Goal: Transaction & Acquisition: Download file/media

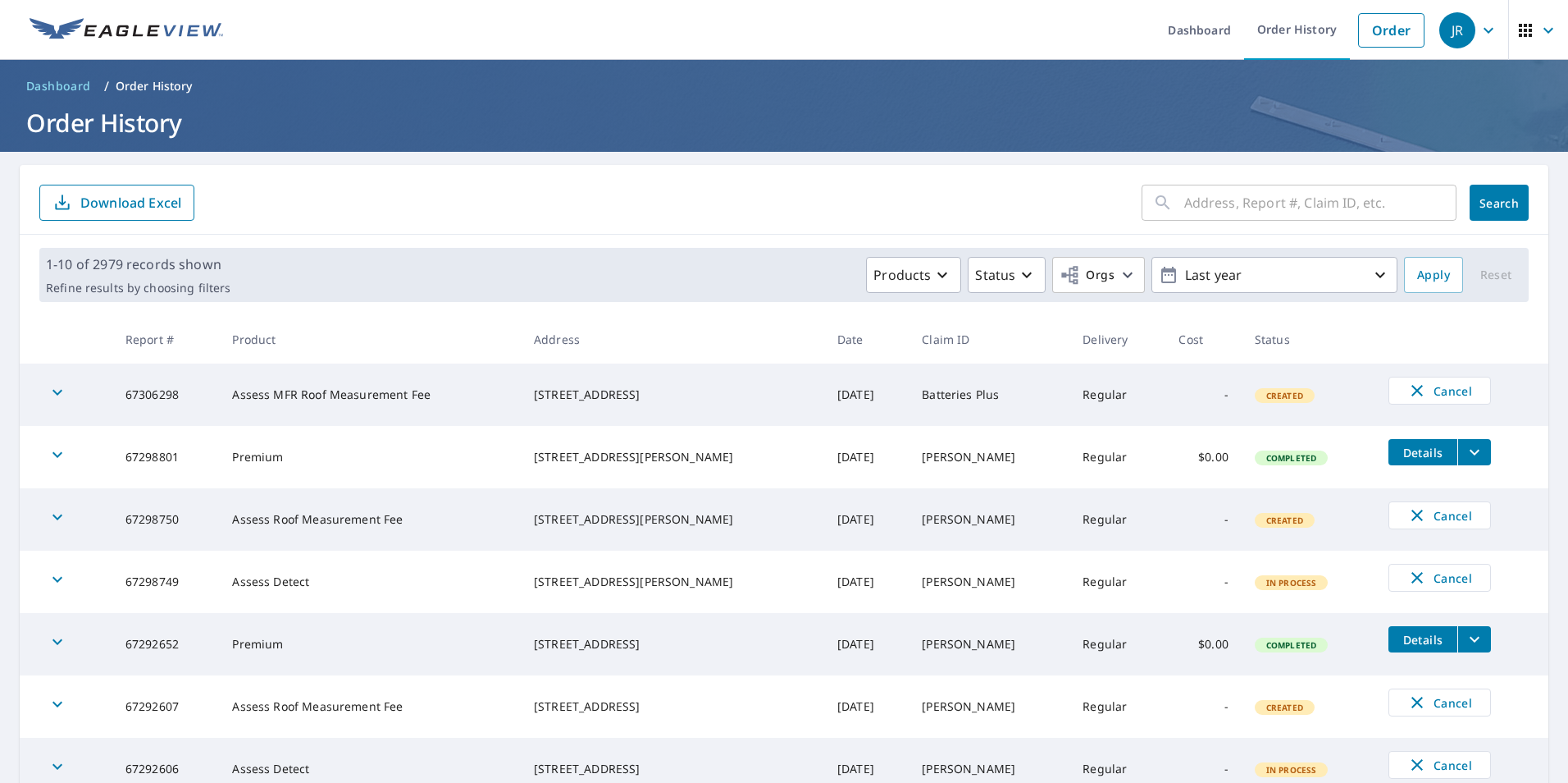
click at [1272, 209] on input "text" at bounding box center [1320, 203] width 272 height 46
paste input "[STREET_ADDRESS]"
type input "[STREET_ADDRESS]"
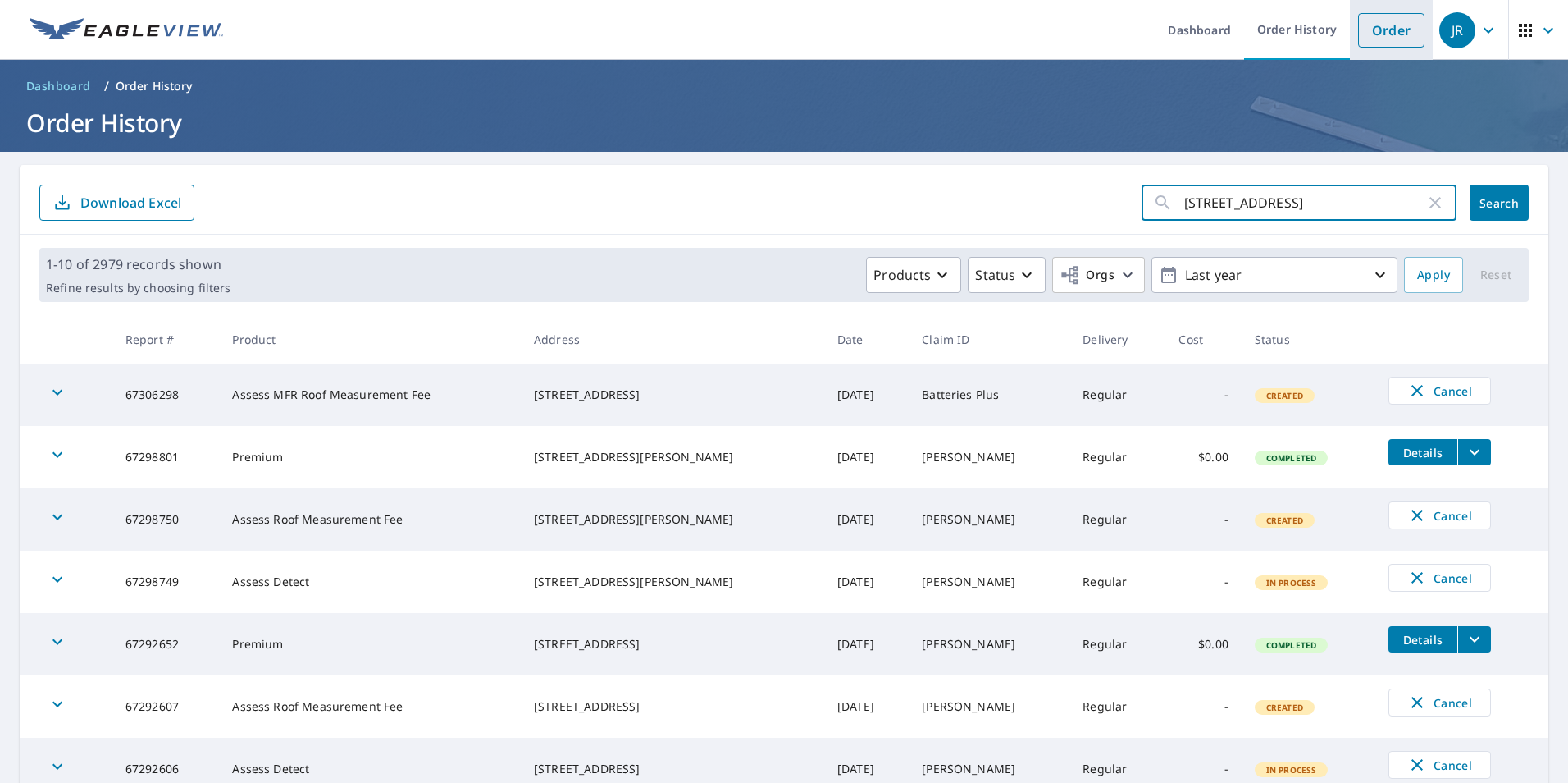
click button "Search" at bounding box center [1499, 202] width 59 height 36
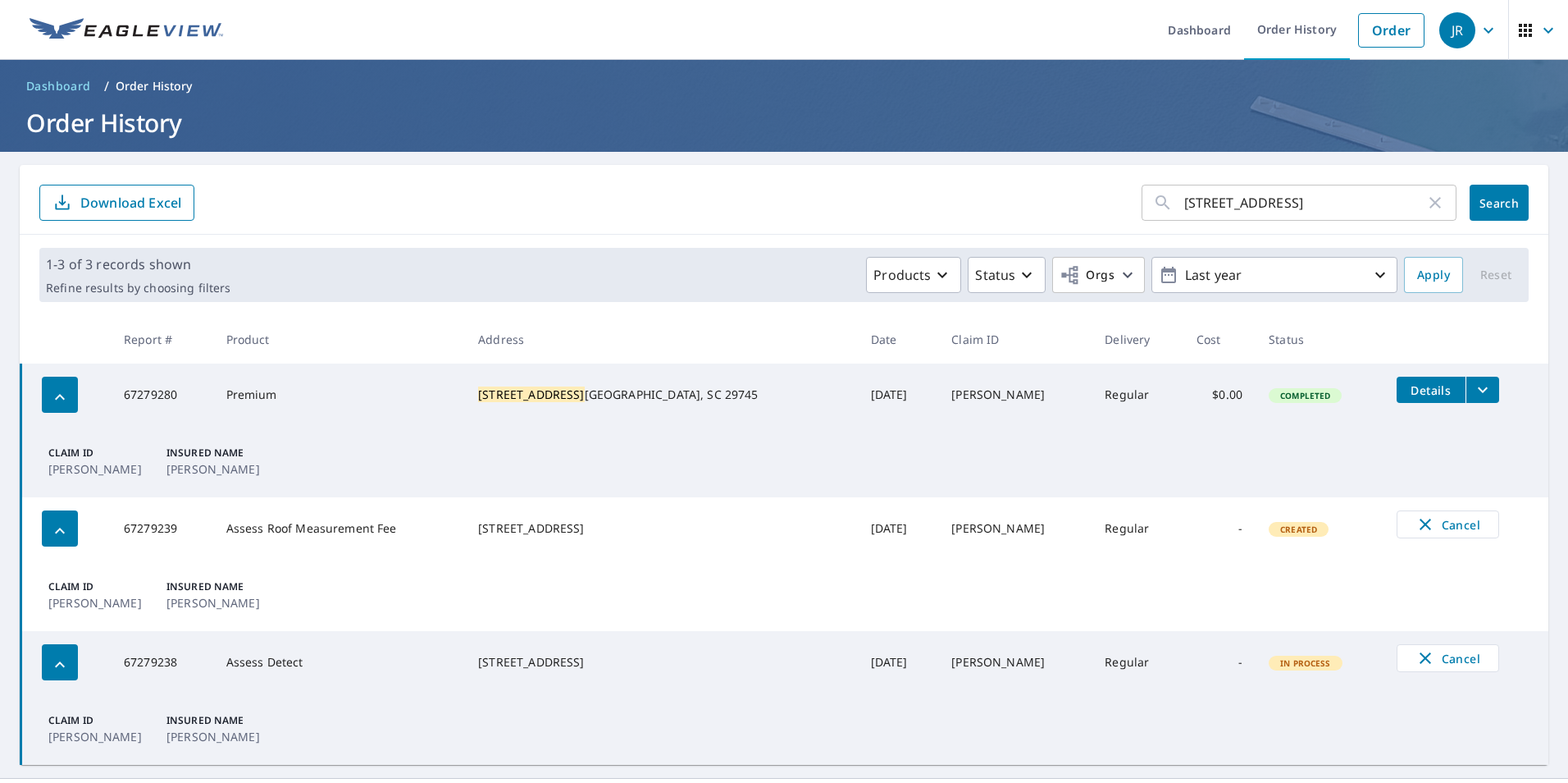
click at [1465, 387] on button "filesDropdownBtn-67279280" at bounding box center [1482, 390] width 34 height 26
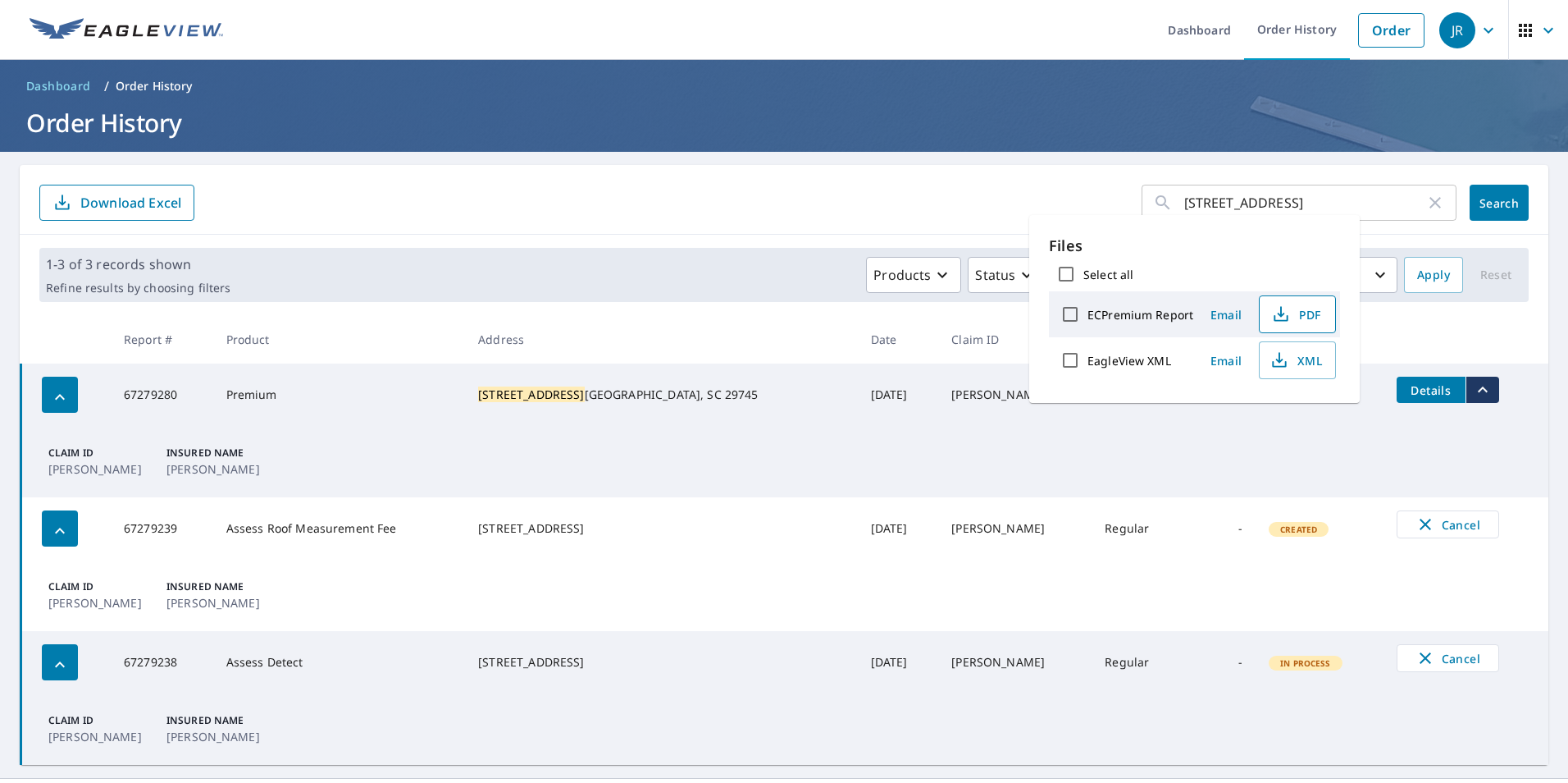
click at [1307, 316] on span "PDF" at bounding box center [1296, 314] width 52 height 20
